Goal: Information Seeking & Learning: Learn about a topic

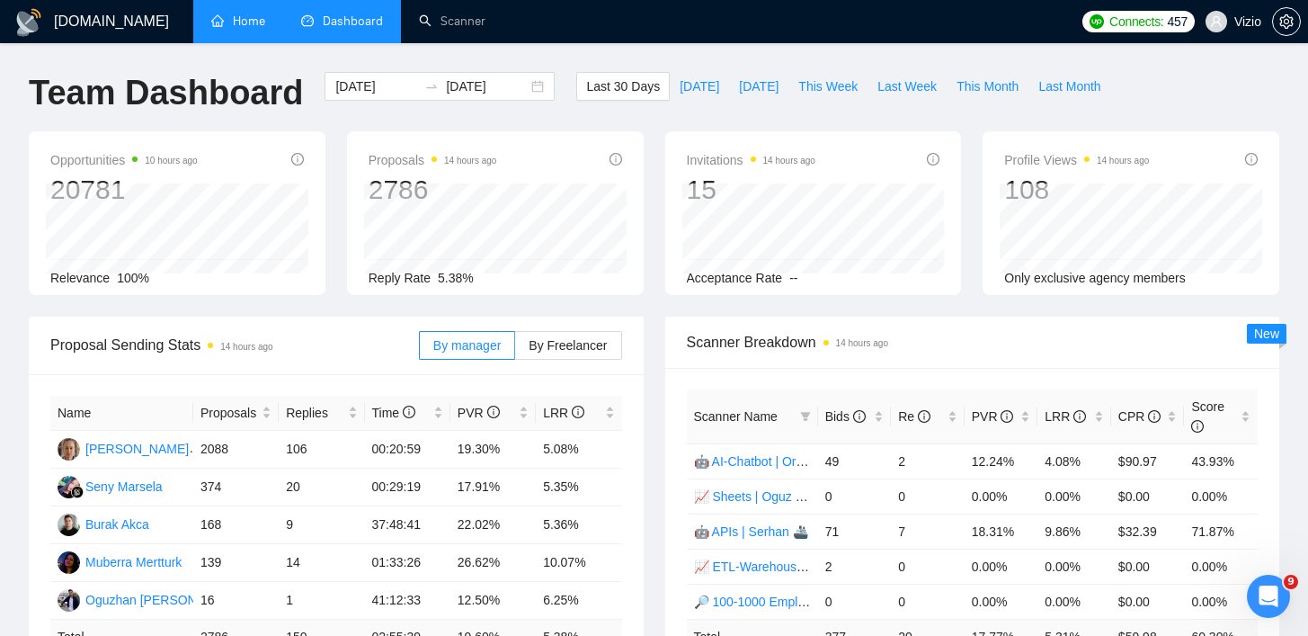
click at [218, 28] on link "Home" at bounding box center [238, 20] width 54 height 15
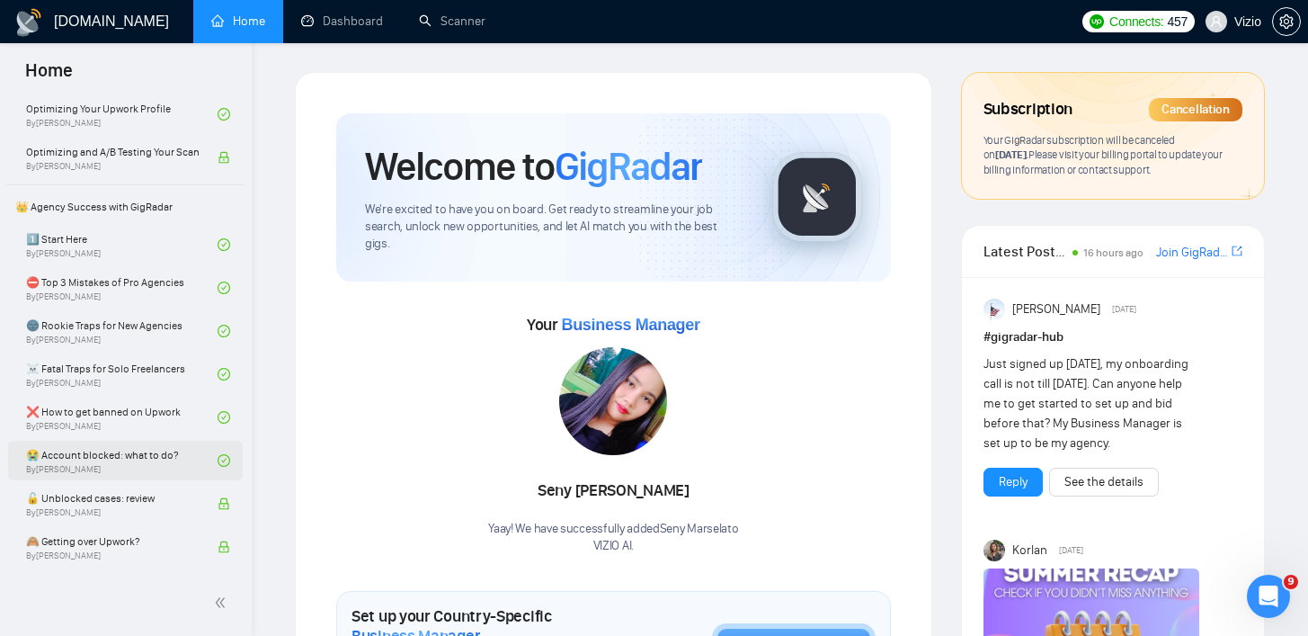
scroll to position [312, 0]
click at [136, 412] on link "❌ How to get banned on Upwork By [PERSON_NAME]" at bounding box center [121, 416] width 191 height 40
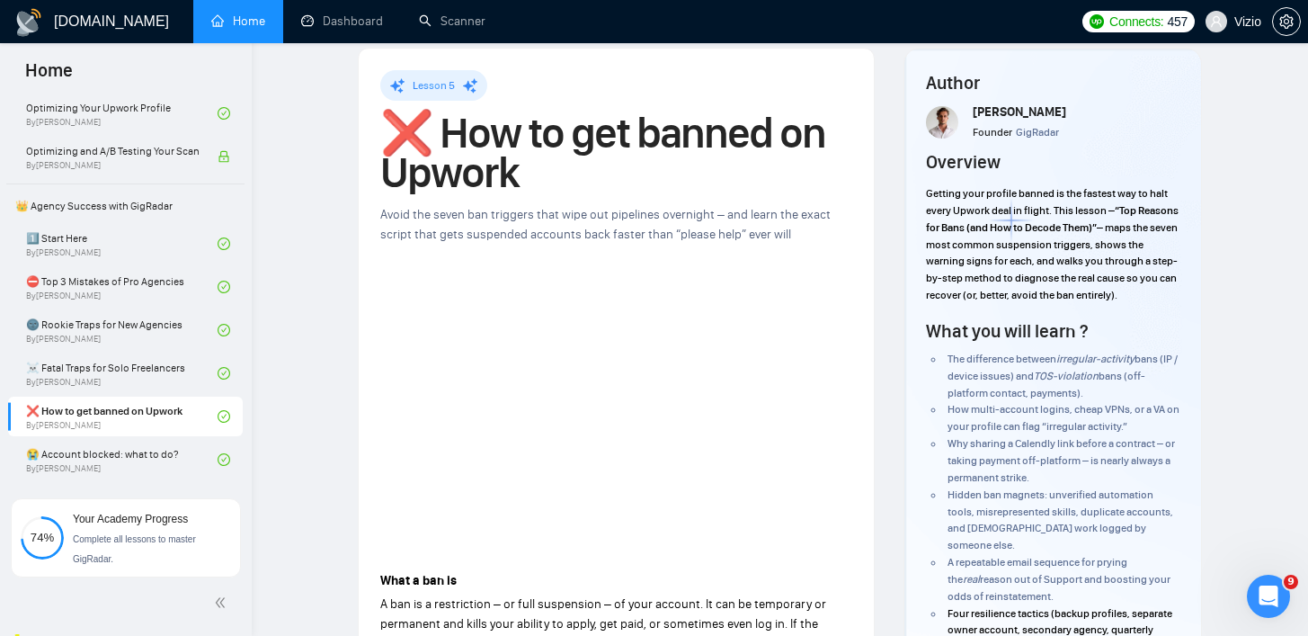
scroll to position [130, 0]
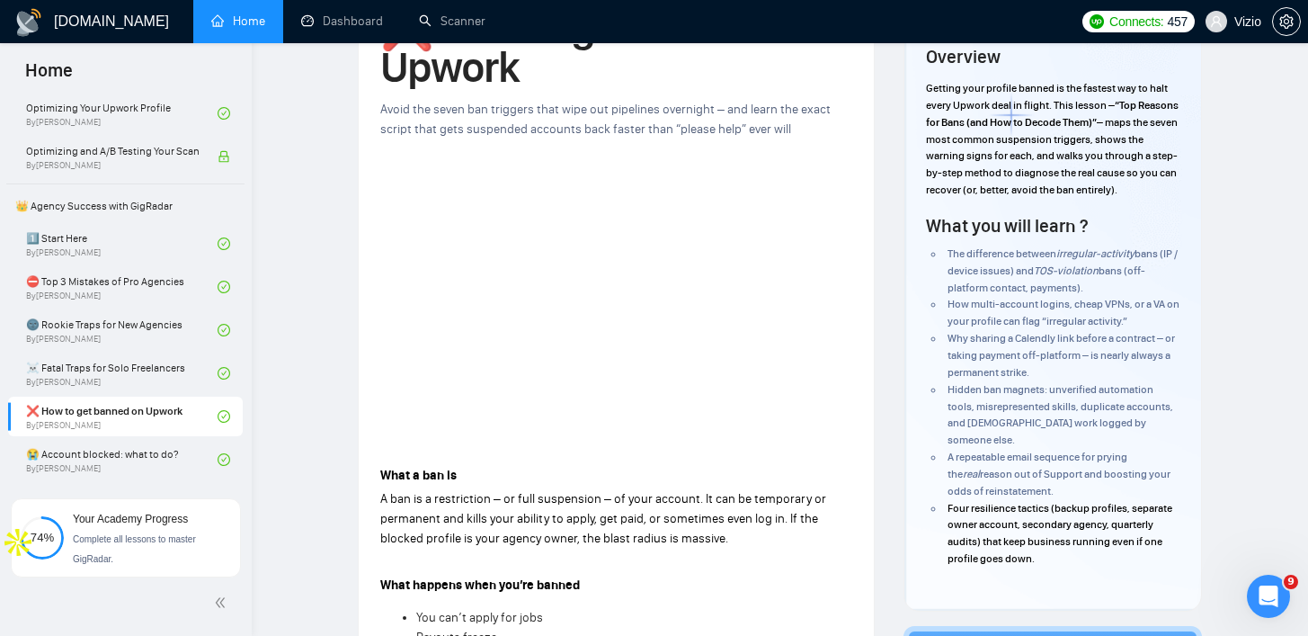
click at [402, 119] on div "Avoid the seven ban triggers that wipe out pipelines overnight – and learn the …" at bounding box center [616, 120] width 472 height 40
click at [390, 119] on div at bounding box center [390, 119] width 0 height 0
click at [556, 118] on div "Avoid the seven ban triggers that wipe out pipelines overnight – and learn the …" at bounding box center [616, 120] width 472 height 40
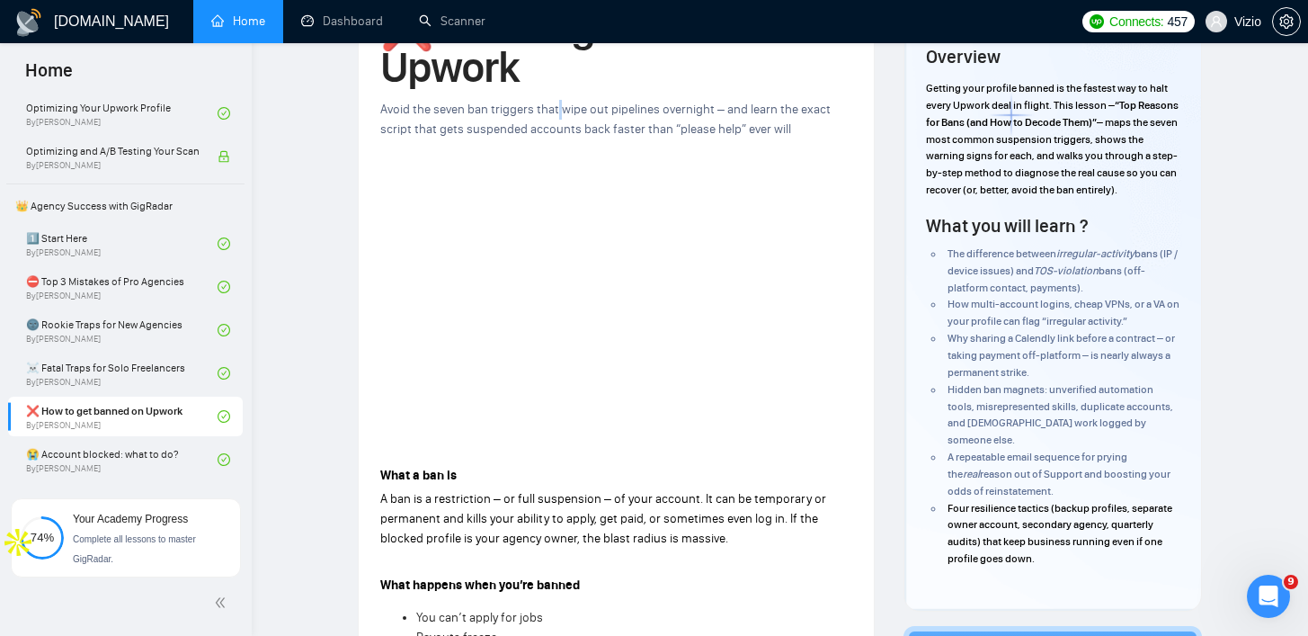
click at [556, 118] on div "Avoid the seven ban triggers that wipe out pipelines overnight – and learn the …" at bounding box center [616, 120] width 472 height 40
drag, startPoint x: 507, startPoint y: 108, endPoint x: 589, endPoint y: 108, distance: 81.8
click at [589, 108] on span "Avoid the seven ban triggers that wipe out pipelines overnight – and learn the …" at bounding box center [605, 119] width 450 height 35
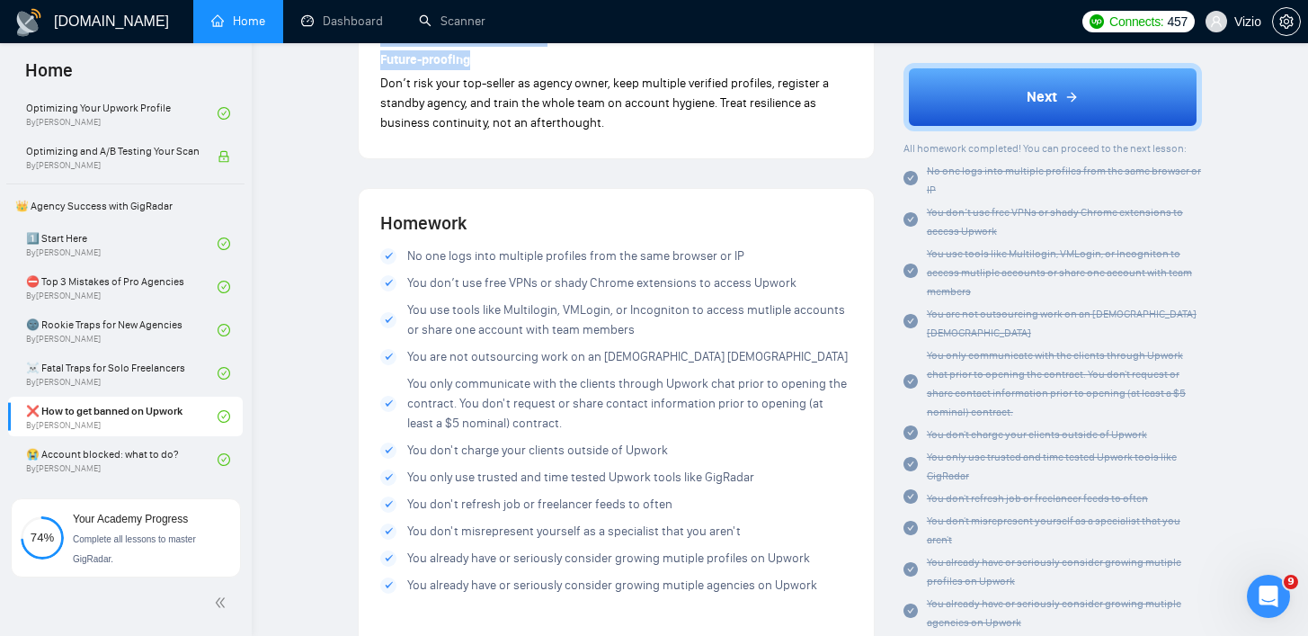
scroll to position [3181, 0]
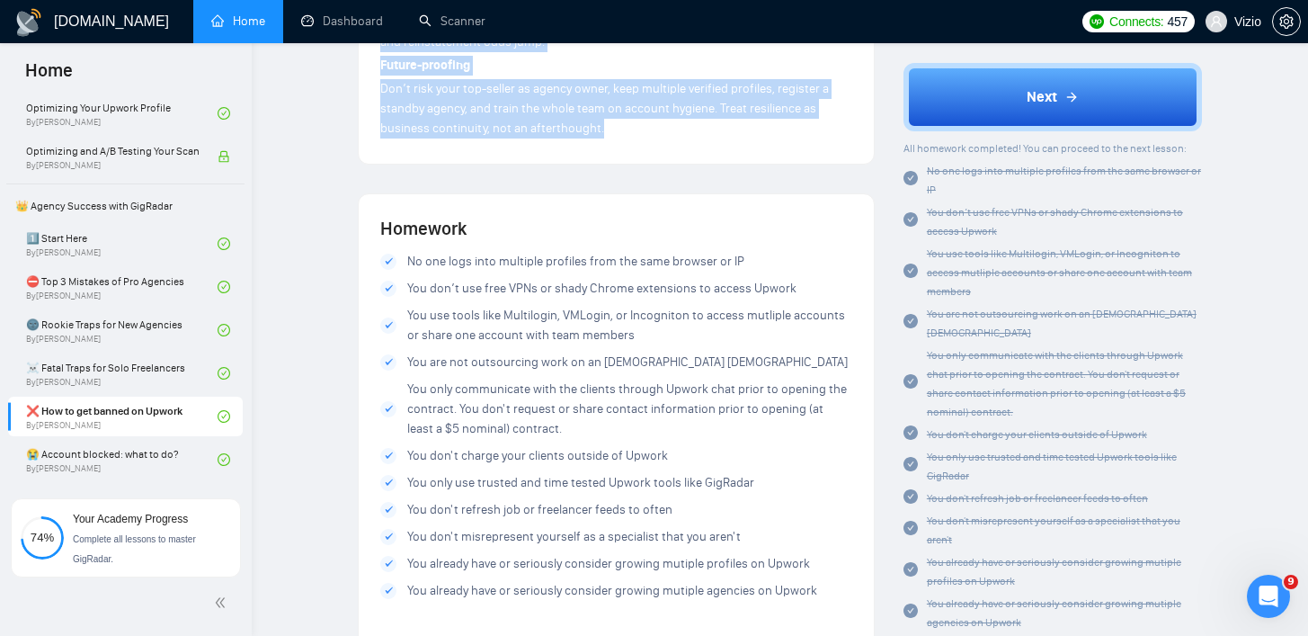
drag, startPoint x: 383, startPoint y: 466, endPoint x: 628, endPoint y: 161, distance: 391.3
copy div "Lore i dol si A con ad e seddoeiusmo – te inci utlaboreet – do magn aliquae. Ad…"
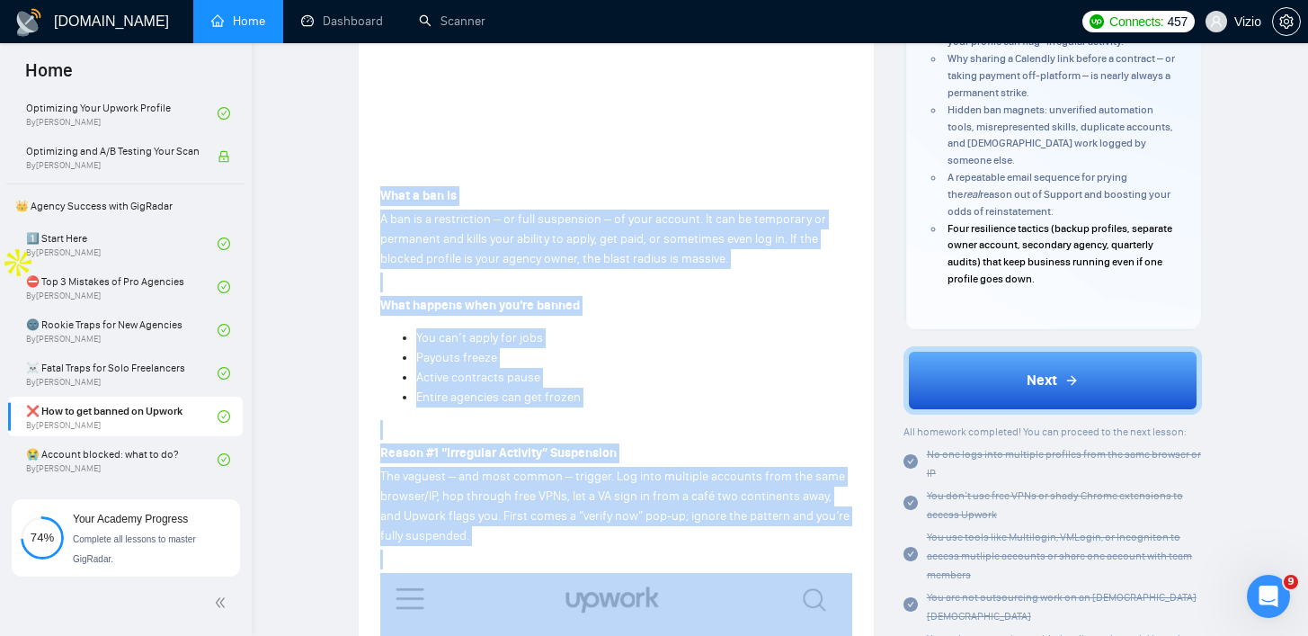
scroll to position [0, 0]
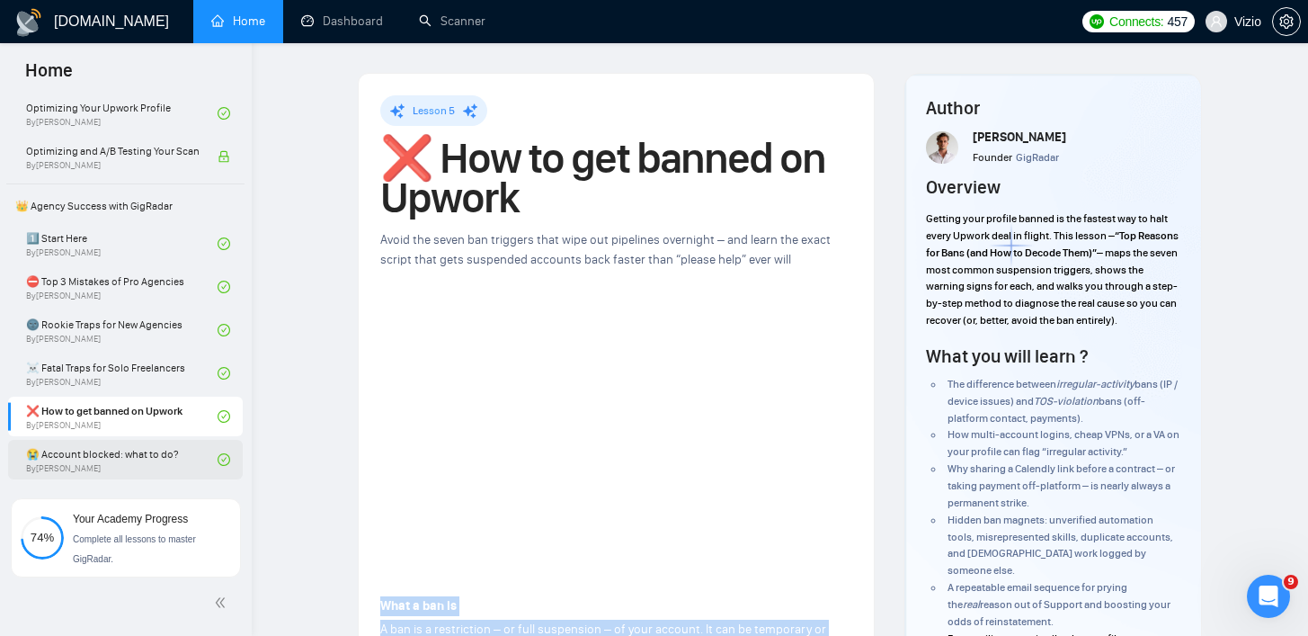
click at [102, 463] on link "😭 Account blocked: what to do? By [PERSON_NAME]" at bounding box center [121, 460] width 191 height 40
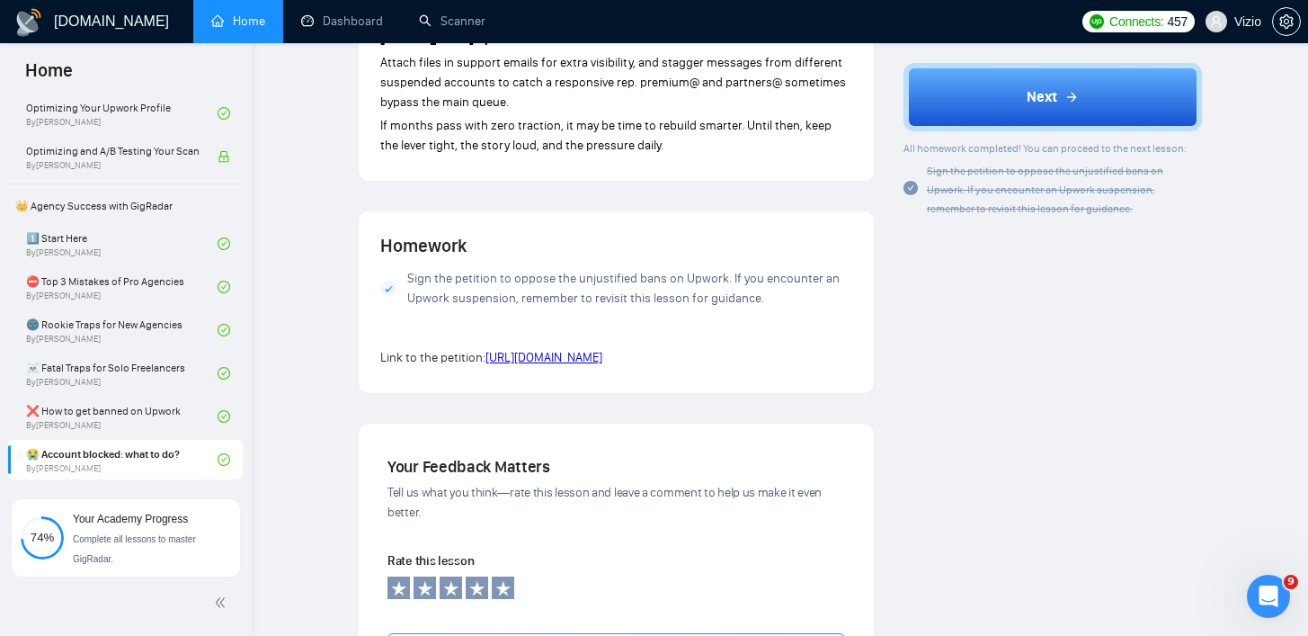
scroll to position [1600, 0]
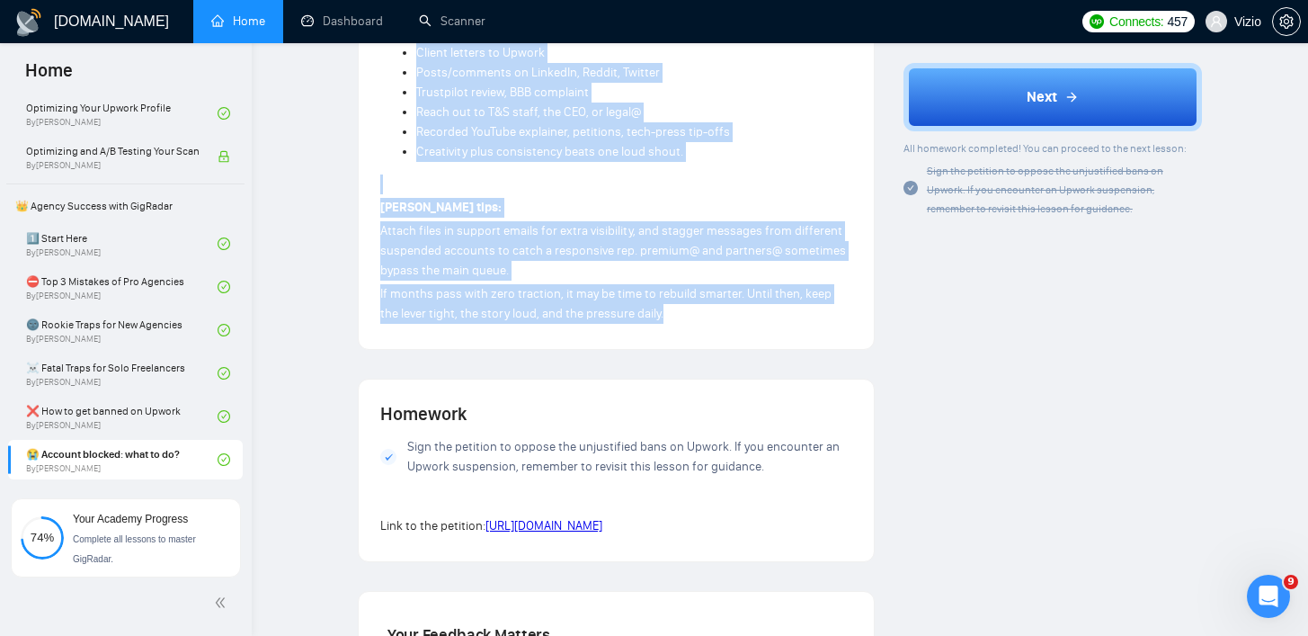
drag, startPoint x: 371, startPoint y: 239, endPoint x: 681, endPoint y: 310, distance: 317.3
copy div "Lorem ipsumdo si Ametco ad elitse. D’ei tempo incidid utl etdol – magn al enima…"
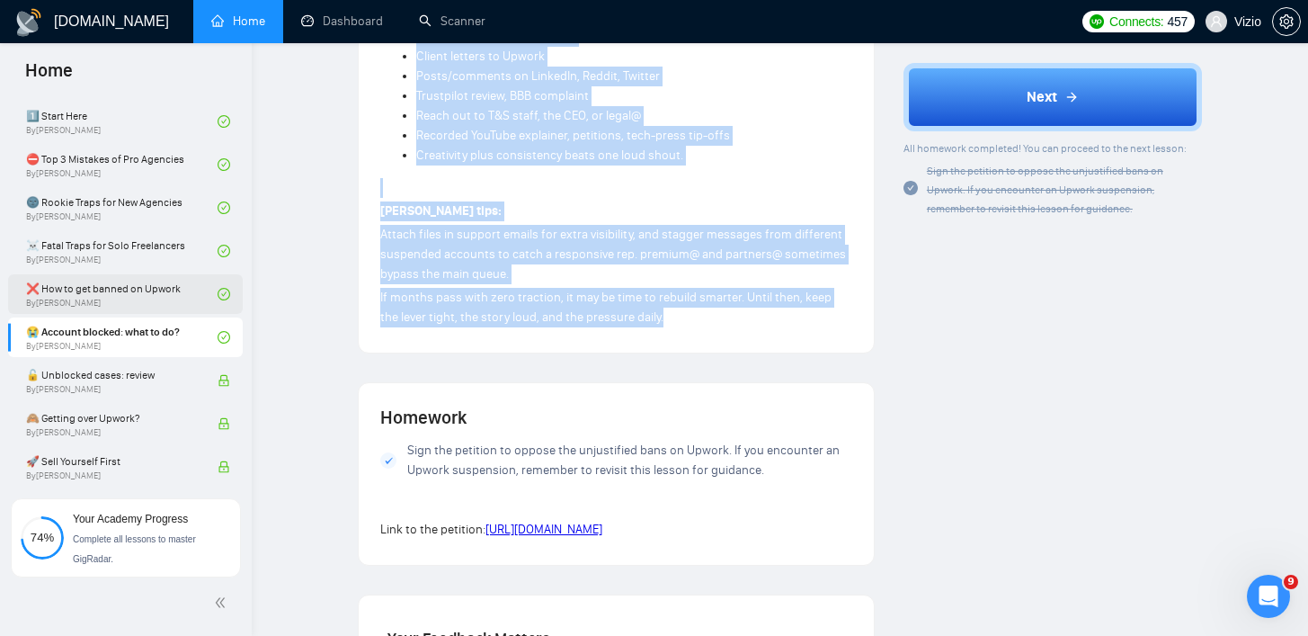
scroll to position [466, 0]
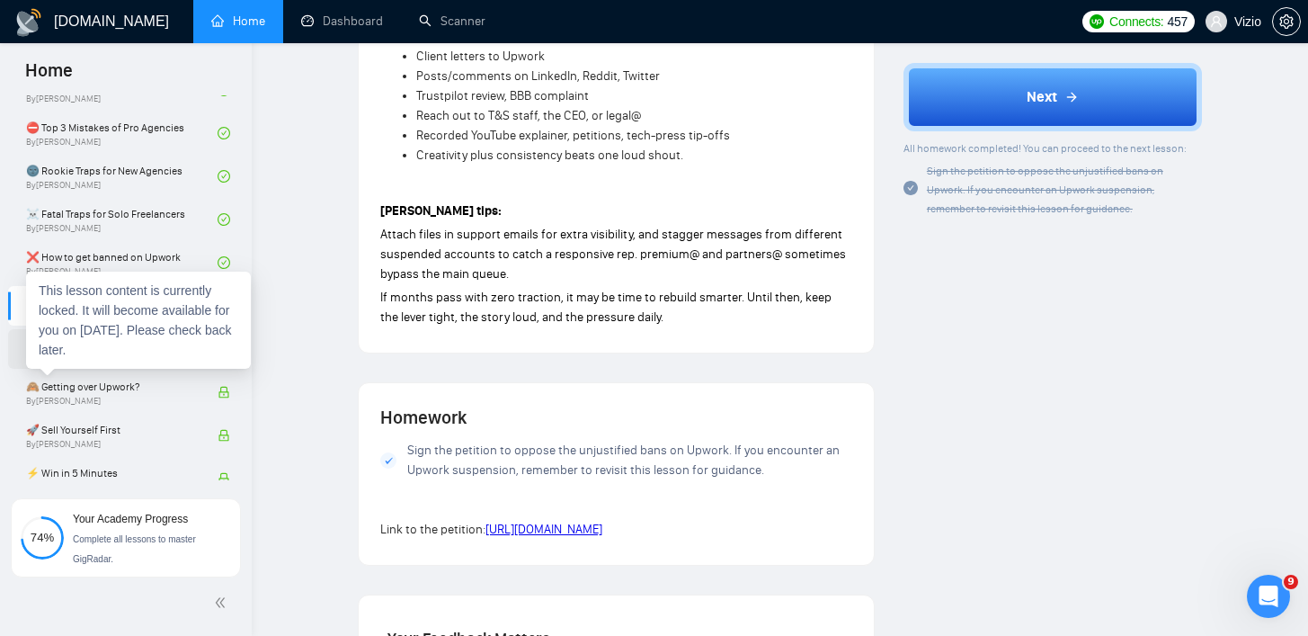
click at [157, 352] on div "This lesson content is currently locked. It will become available for you on [D…" at bounding box center [138, 319] width 225 height 97
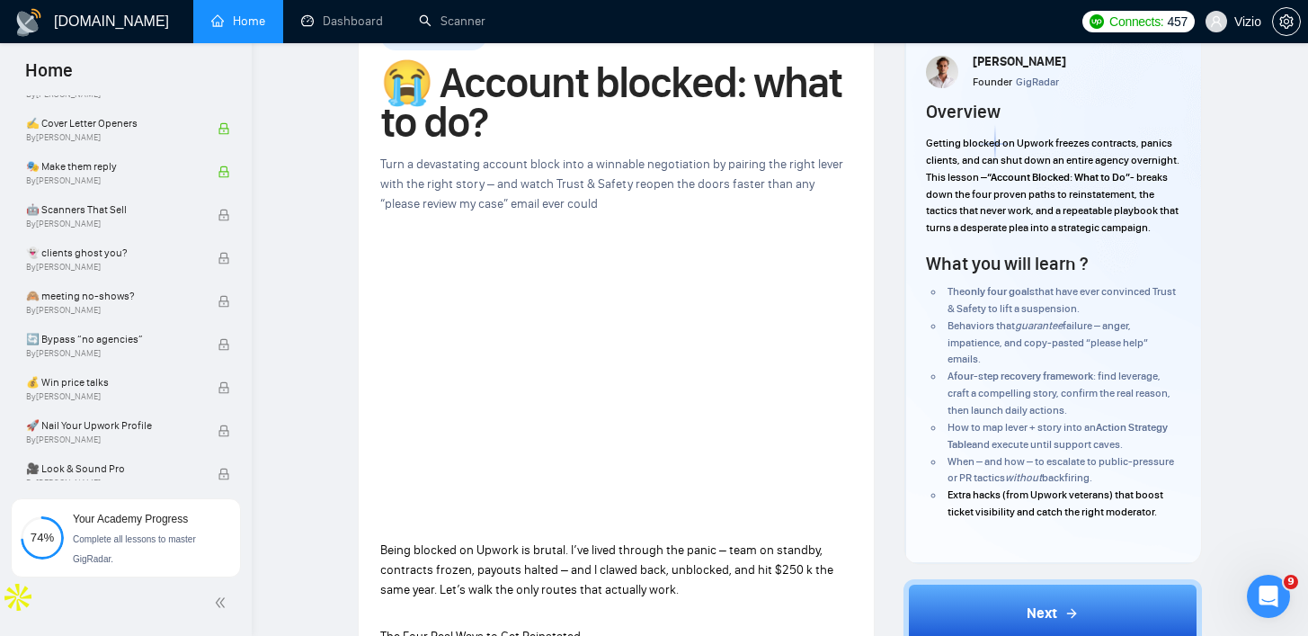
scroll to position [0, 0]
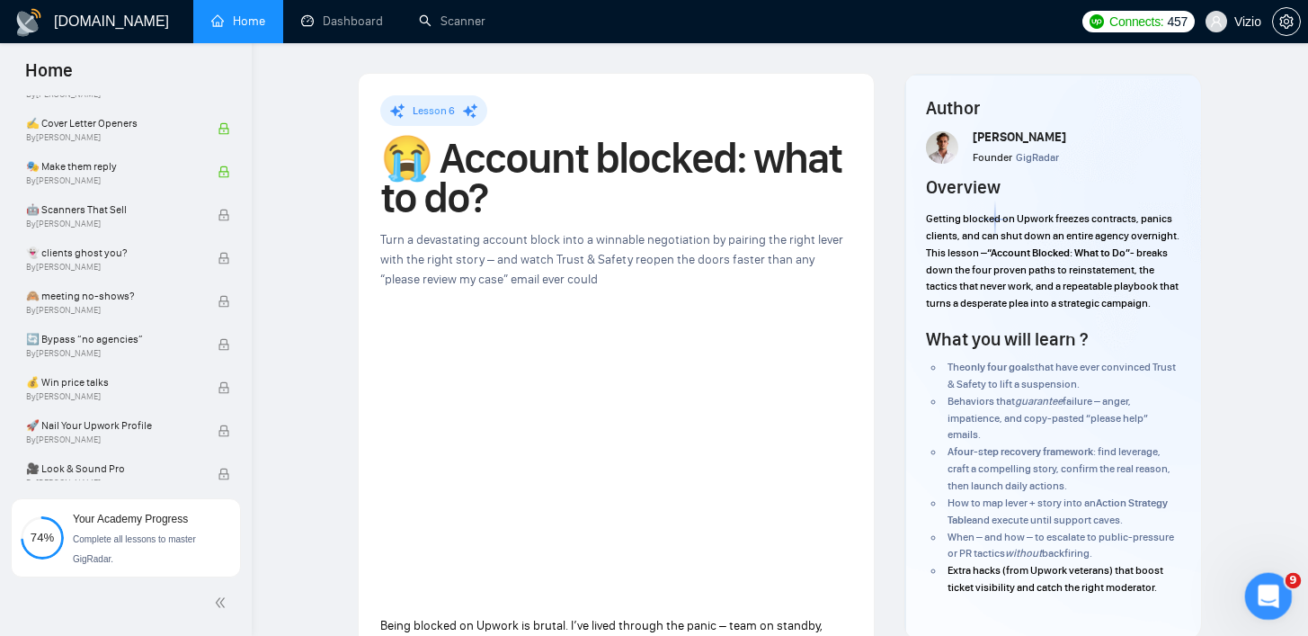
click at [1259, 606] on div "Open Intercom Messenger" at bounding box center [1265, 593] width 59 height 59
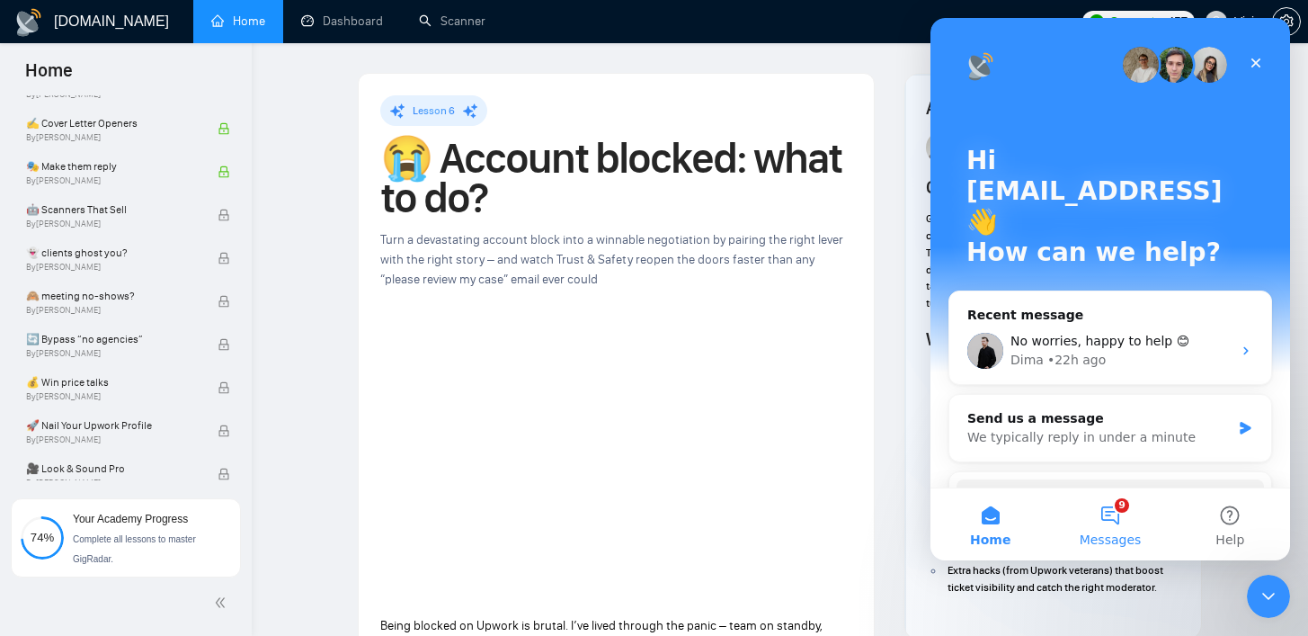
click at [1099, 533] on span "Messages" at bounding box center [1111, 539] width 62 height 13
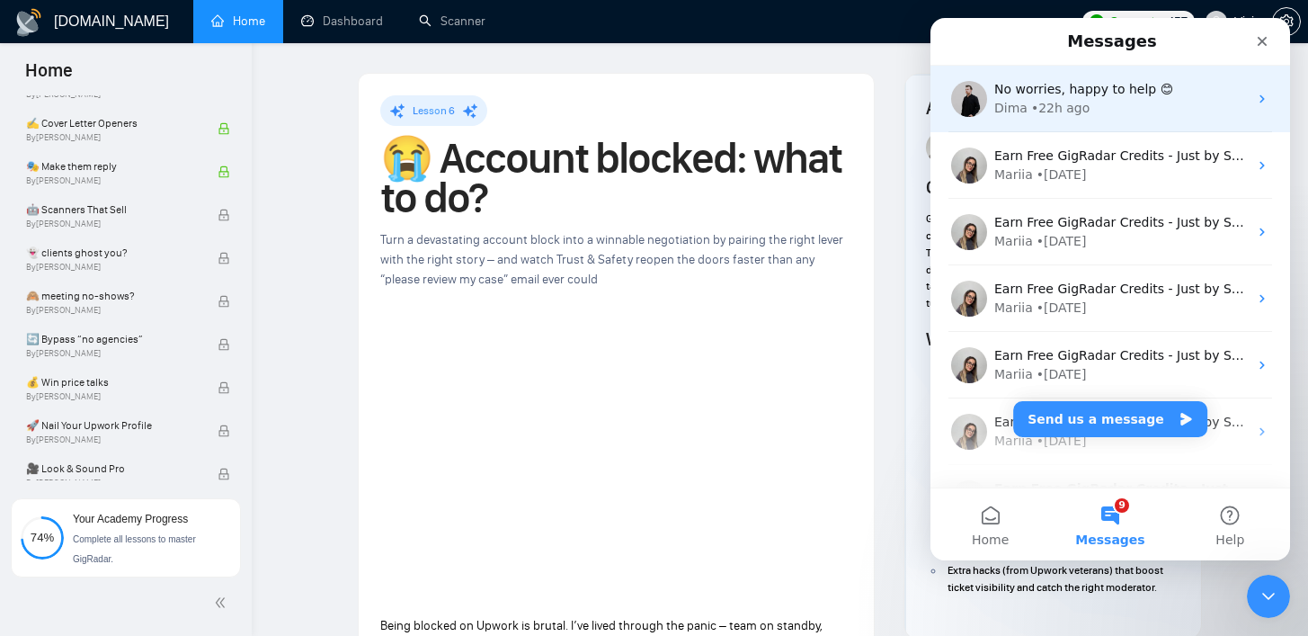
click at [1119, 111] on div "Dima • 22h ago" at bounding box center [1121, 108] width 254 height 19
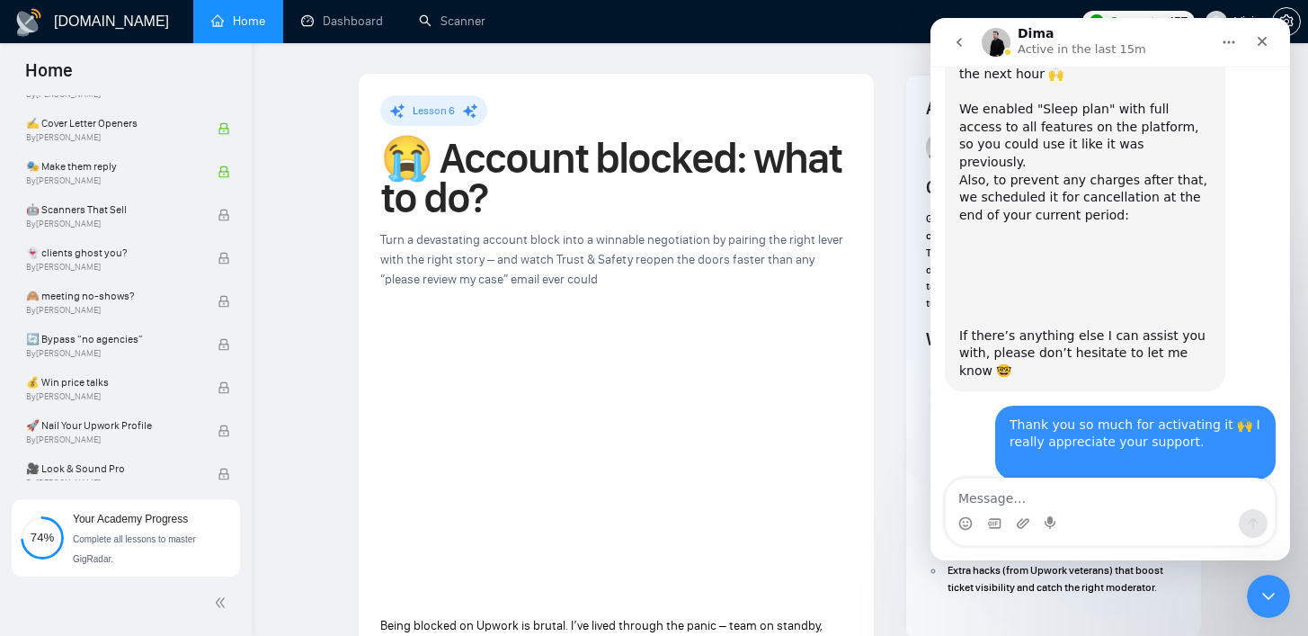
scroll to position [1277, 0]
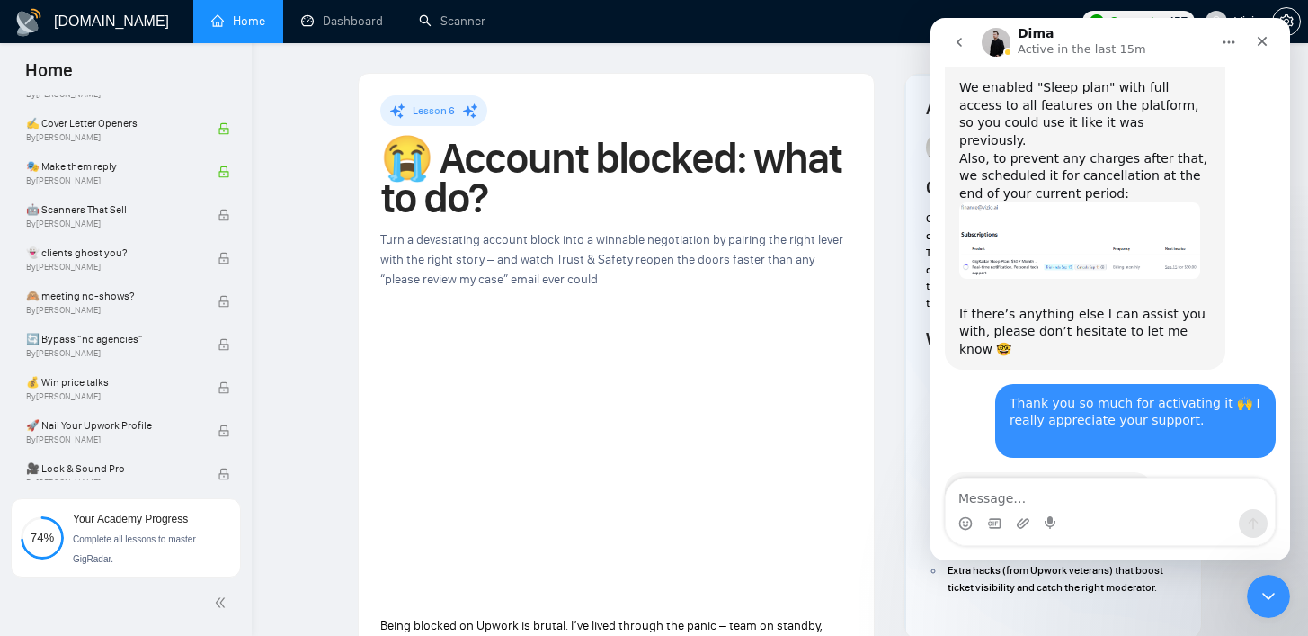
click at [1073, 202] on img "Dima says…" at bounding box center [1079, 240] width 241 height 76
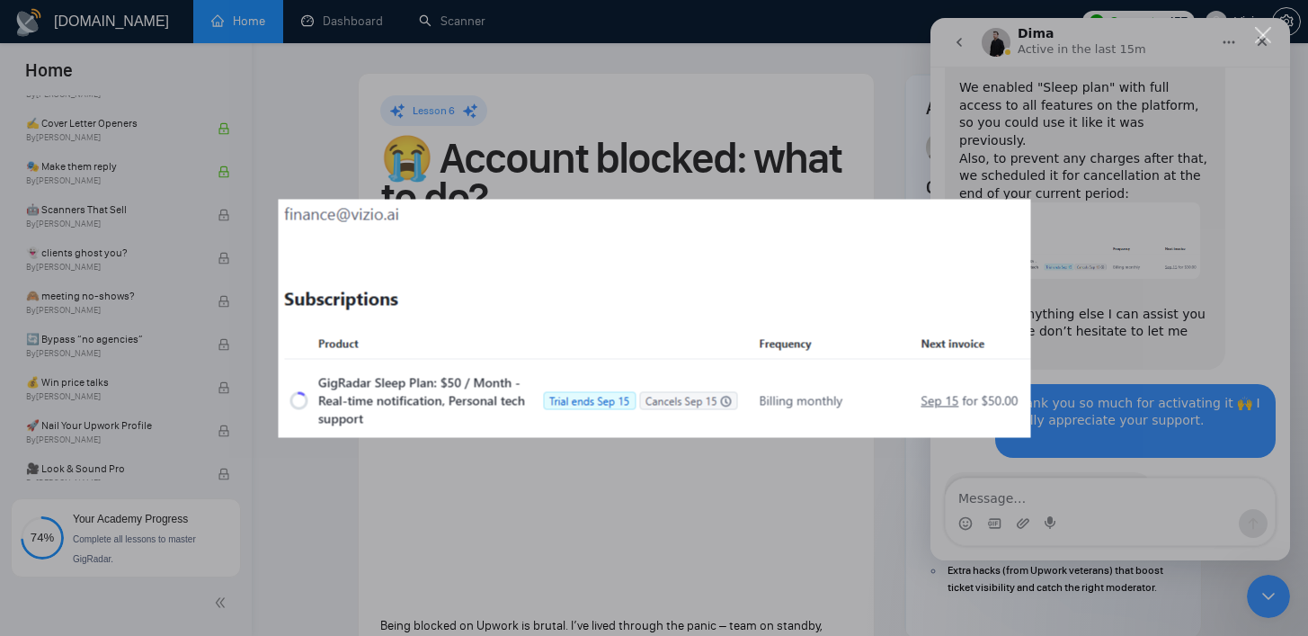
scroll to position [0, 0]
click at [474, 172] on div "Intercom messenger" at bounding box center [654, 318] width 1308 height 636
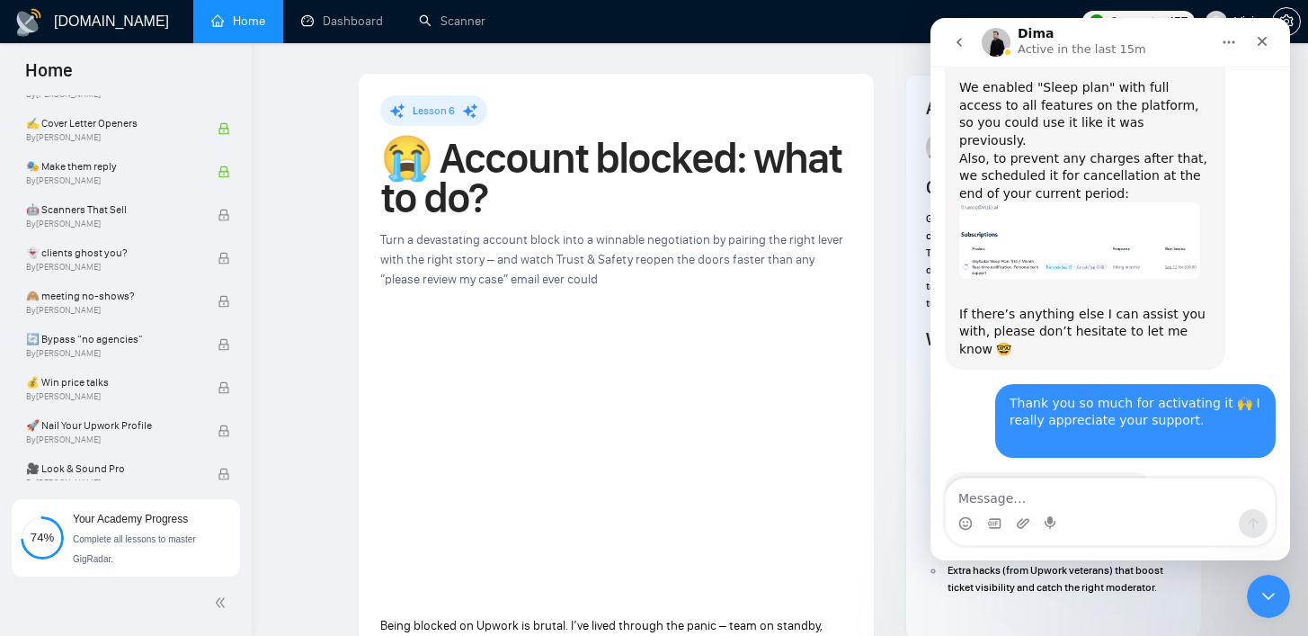
click at [594, 260] on span "Turn a devastating account block into a winnable negotiation by pairing the rig…" at bounding box center [611, 259] width 463 height 55
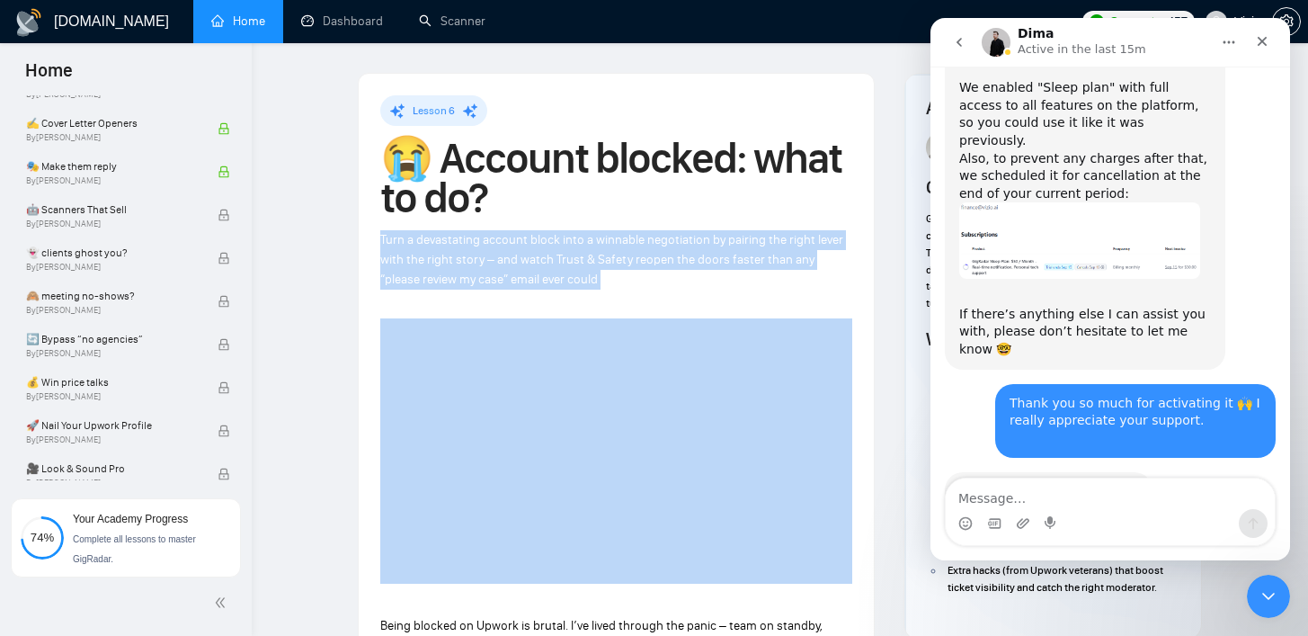
click at [594, 260] on span "Turn a devastating account block into a winnable negotiation by pairing the rig…" at bounding box center [611, 259] width 463 height 55
click at [611, 258] on span "Turn a devastating account block into a winnable negotiation by pairing the rig…" at bounding box center [611, 259] width 463 height 55
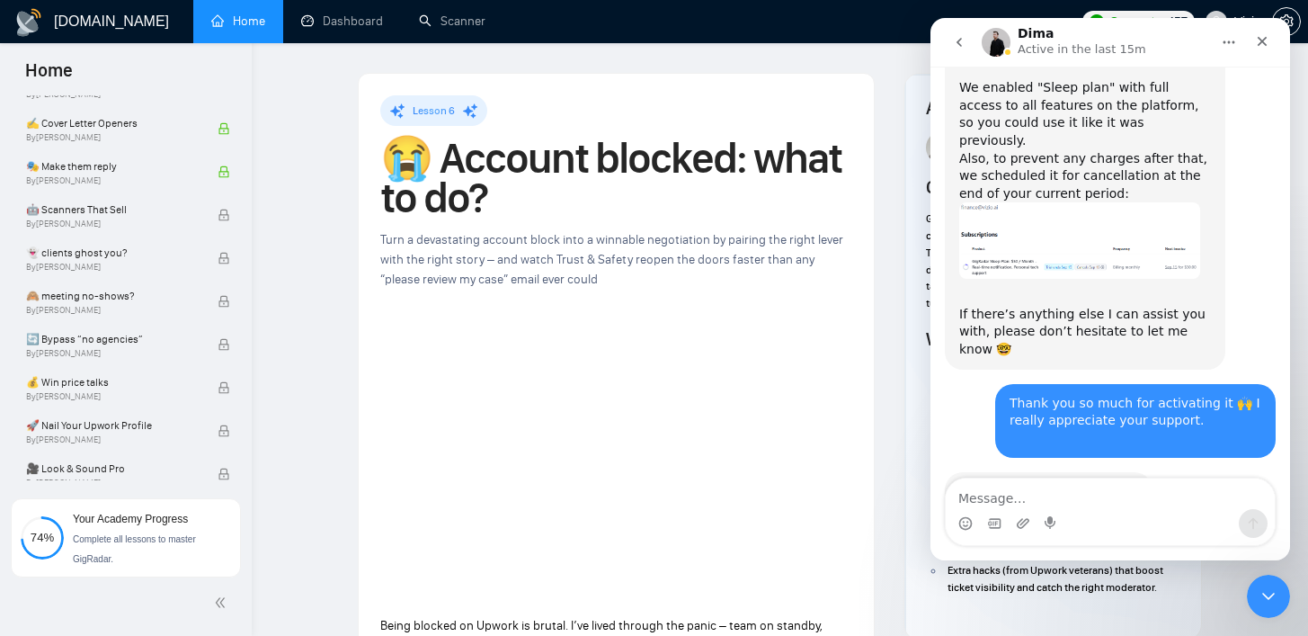
click at [993, 202] on img "Dima says…" at bounding box center [1079, 240] width 241 height 76
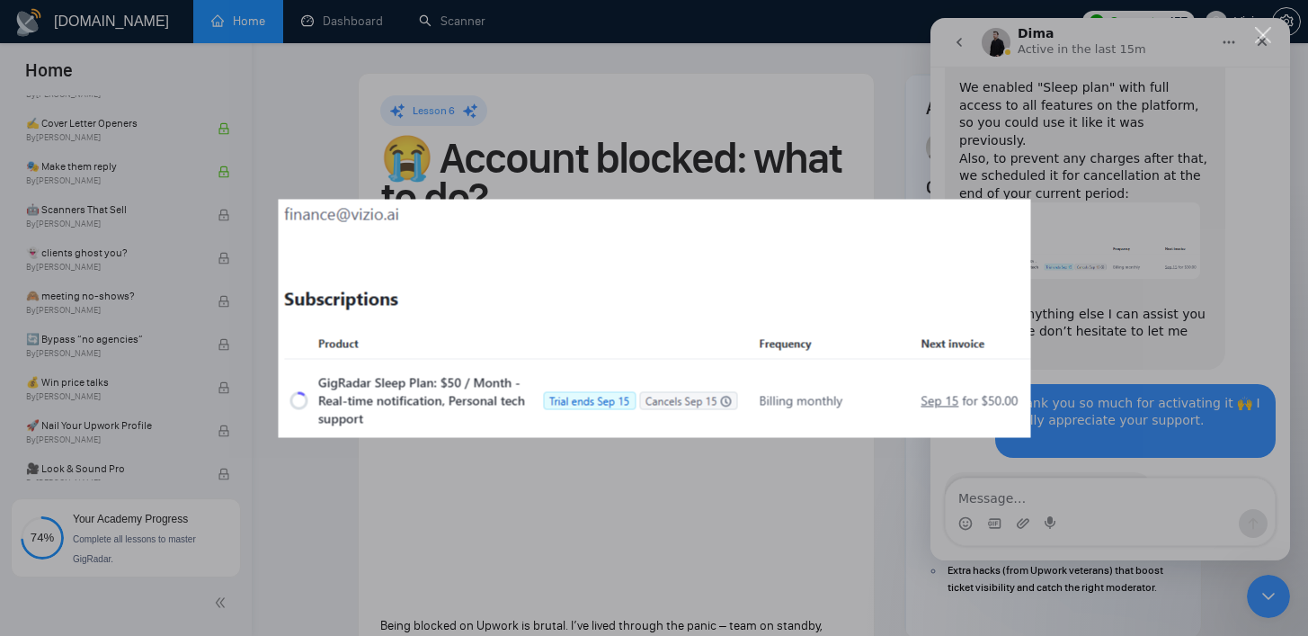
click at [684, 165] on div "Intercom messenger" at bounding box center [654, 318] width 1308 height 636
